Goal: Check status: Check status

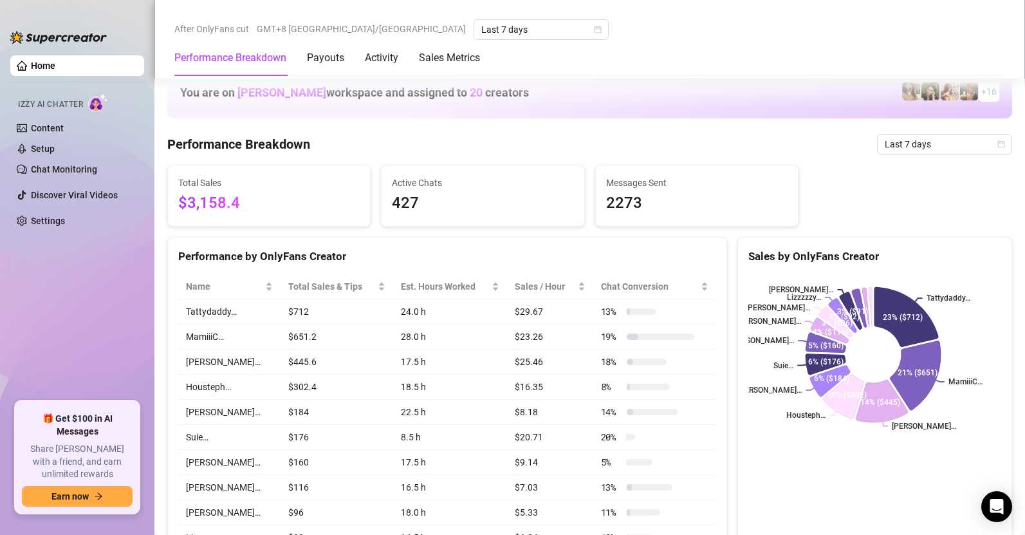
drag, startPoint x: 864, startPoint y: 455, endPoint x: 856, endPoint y: 429, distance: 27.1
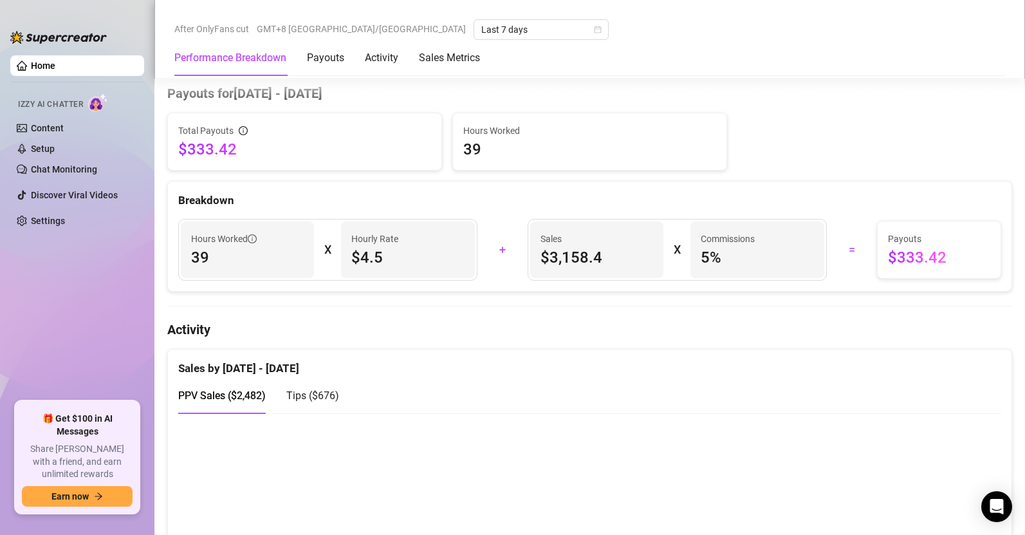
scroll to position [598, 0]
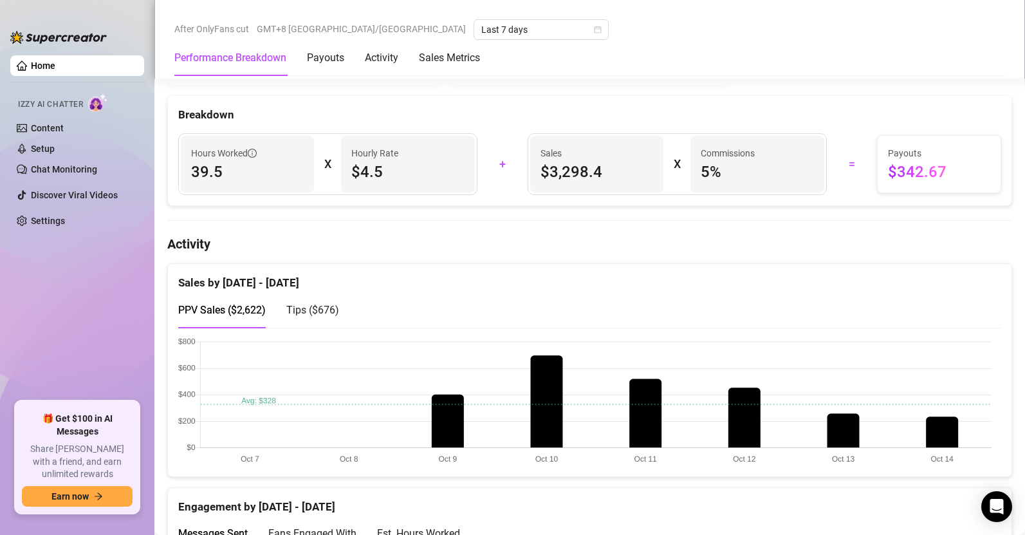
scroll to position [635, 0]
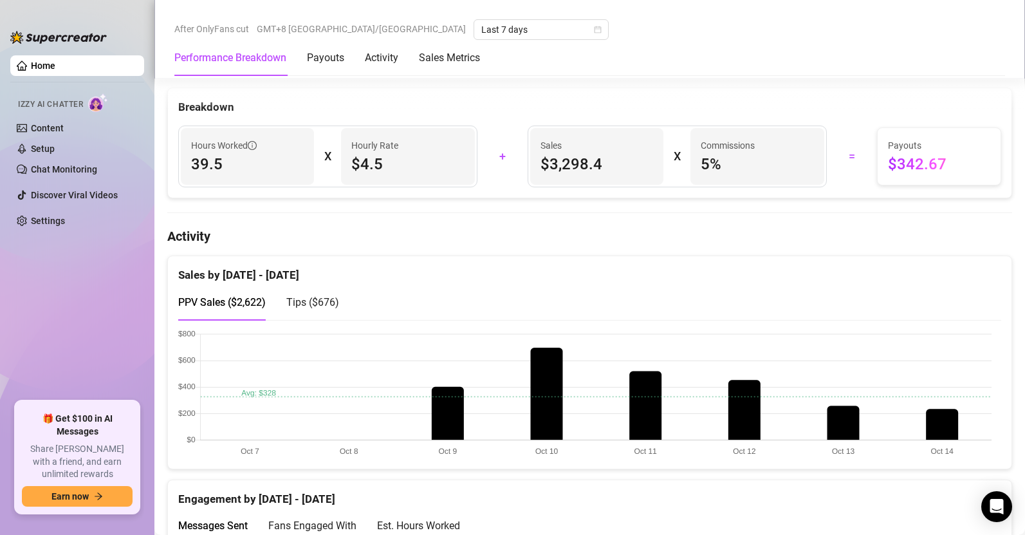
click at [523, 268] on div "Sales by [DATE] - [DATE]" at bounding box center [589, 270] width 823 height 28
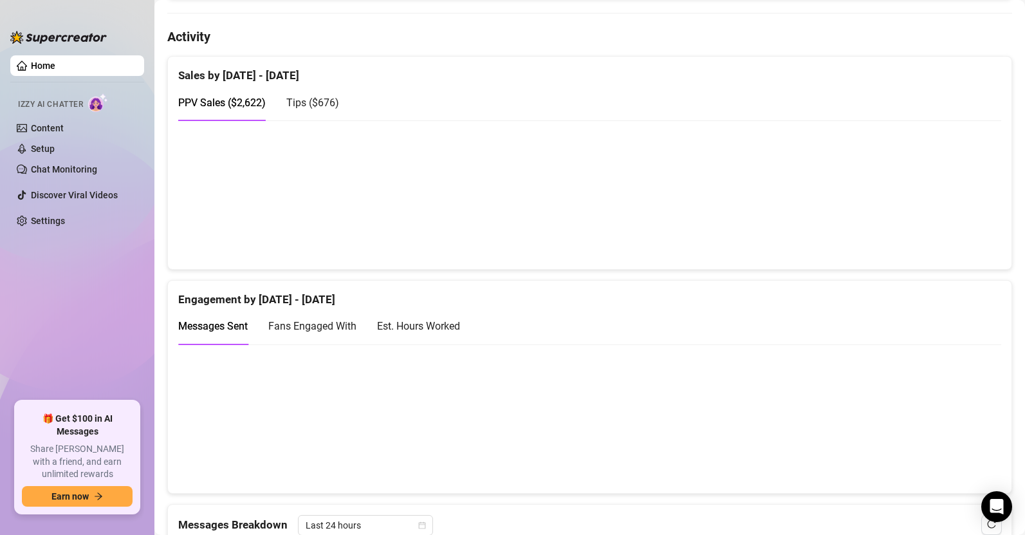
scroll to position [19, 0]
